Goal: Information Seeking & Learning: Learn about a topic

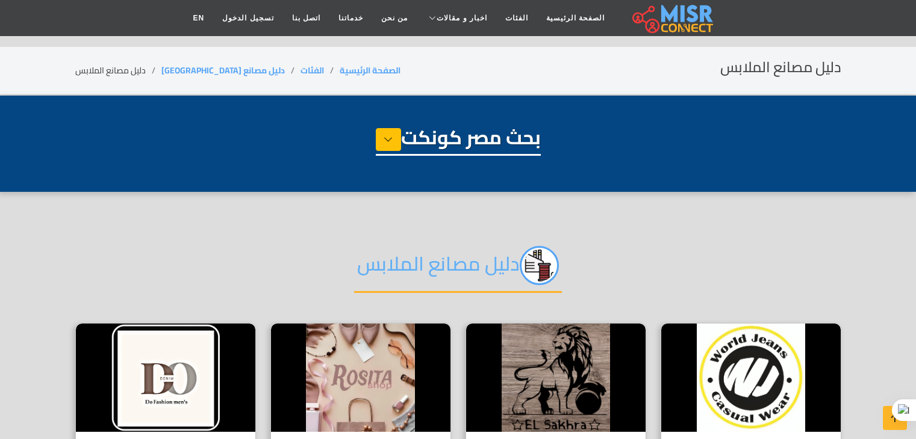
select select "**********"
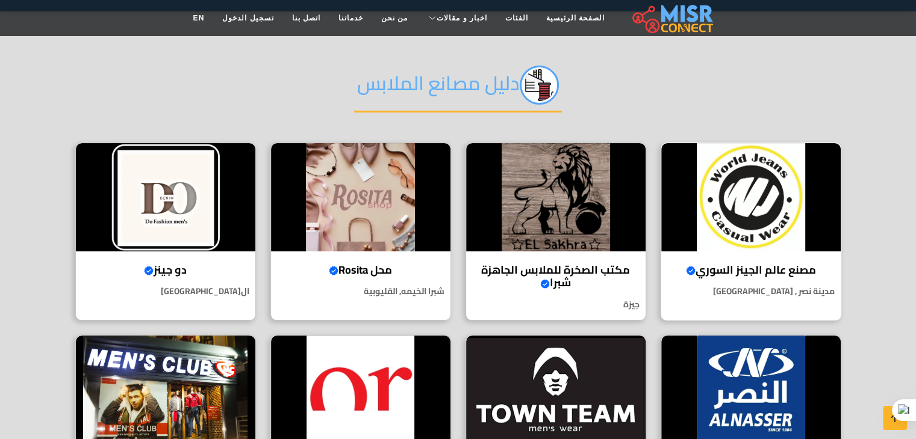
click at [745, 200] on img at bounding box center [750, 197] width 179 height 108
click at [609, 192] on img at bounding box center [555, 197] width 179 height 108
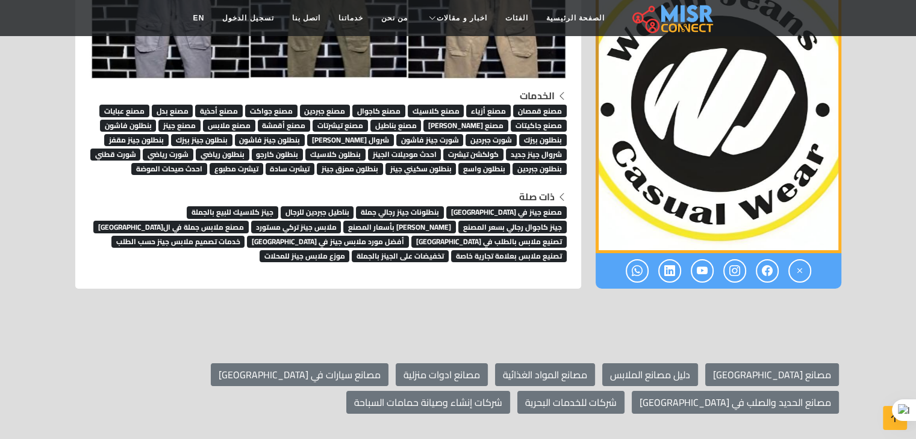
scroll to position [4756, 0]
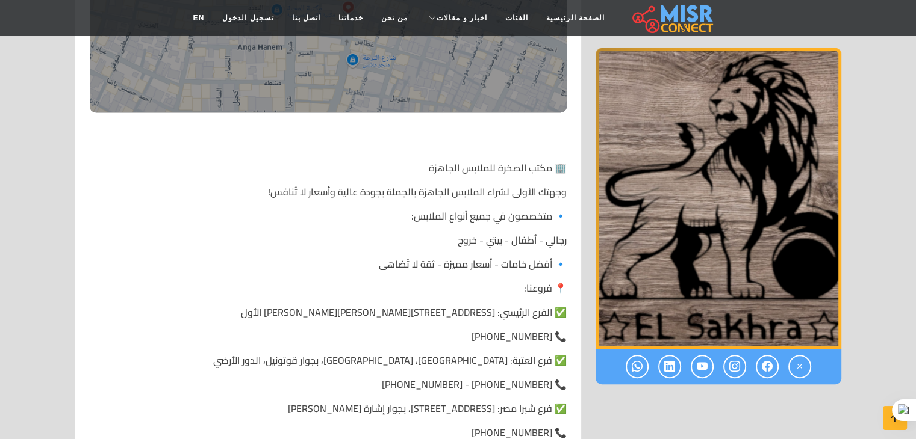
scroll to position [325, 0]
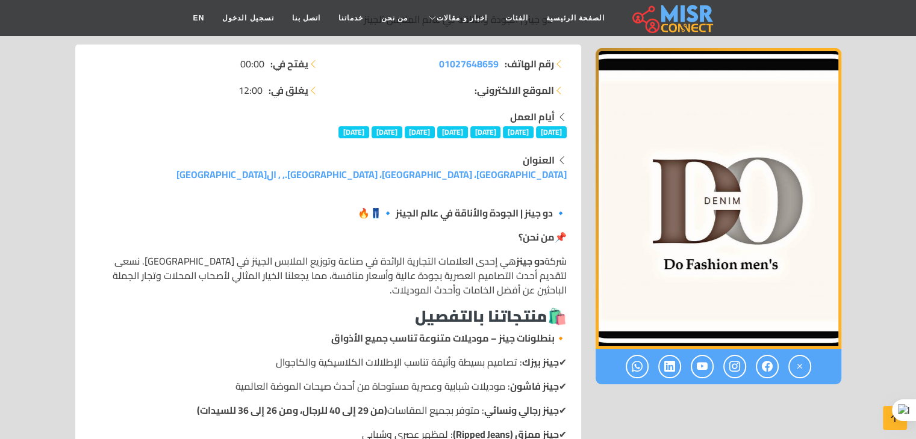
scroll to position [120, 0]
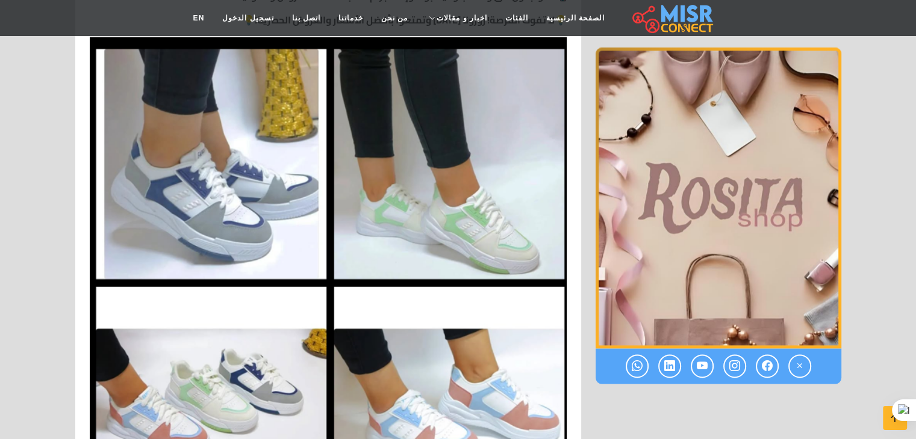
scroll to position [2047, 0]
